Goal: Task Accomplishment & Management: Manage account settings

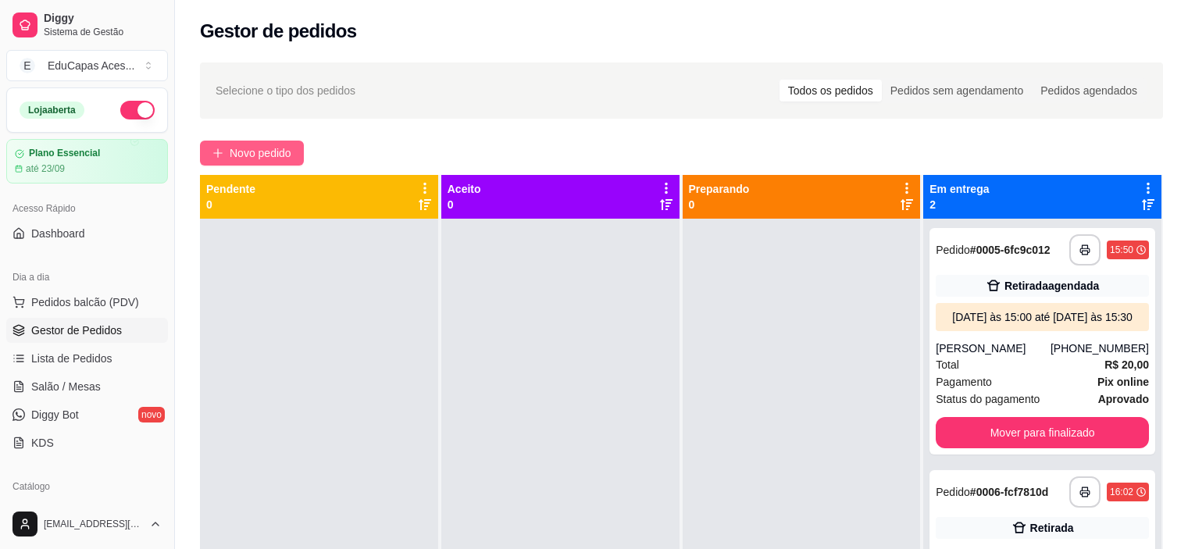
scroll to position [120, 0]
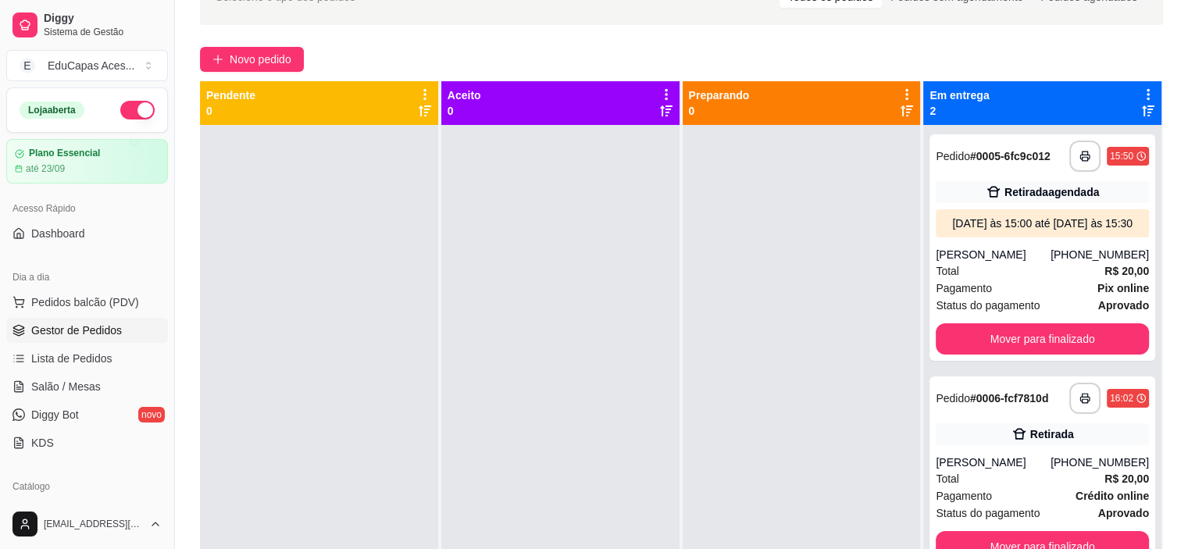
scroll to position [49, 0]
